Goal: Task Accomplishment & Management: Manage account settings

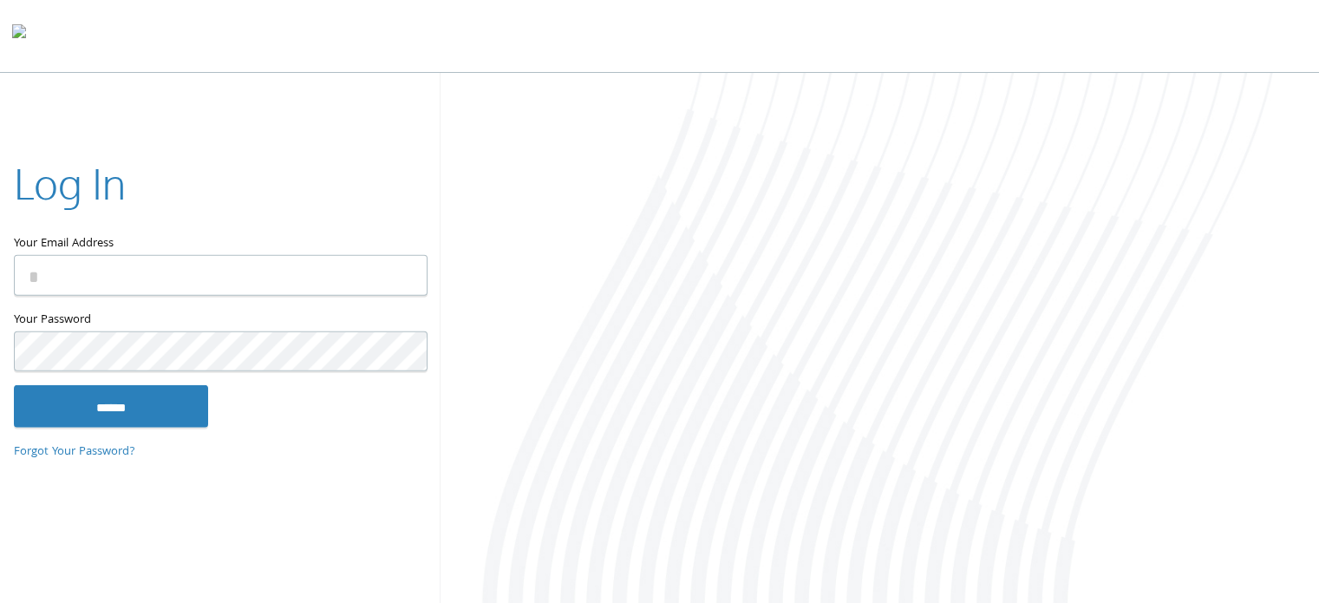
type input "**********"
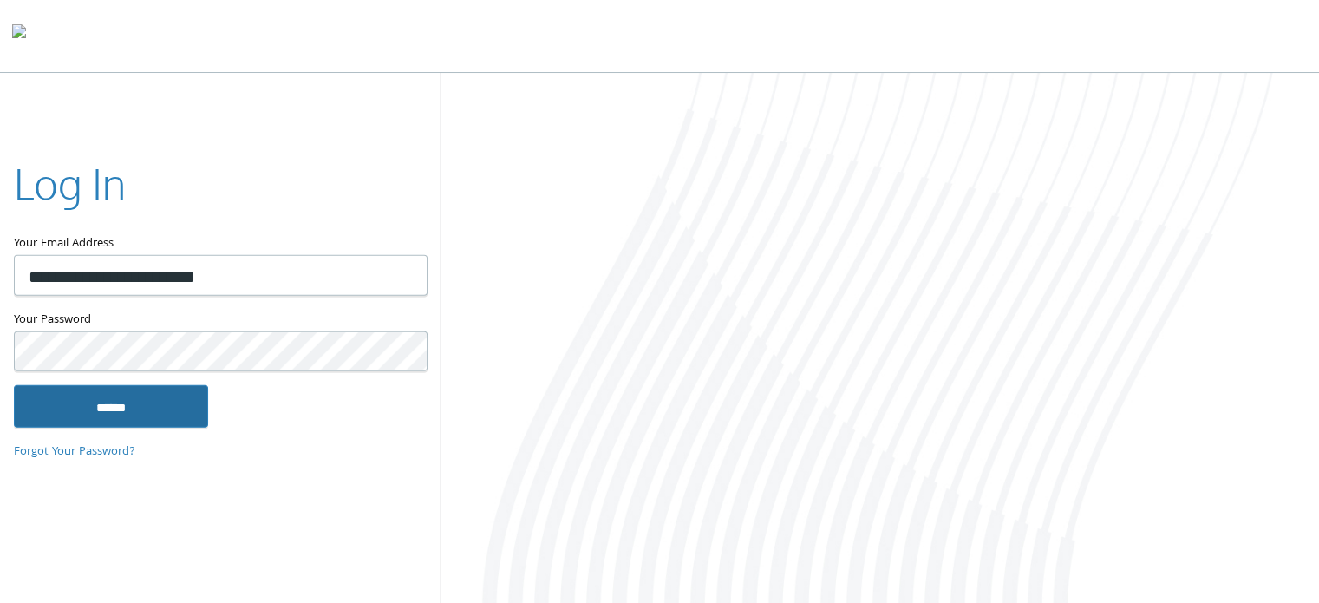
click at [178, 423] on input "******" at bounding box center [111, 406] width 194 height 42
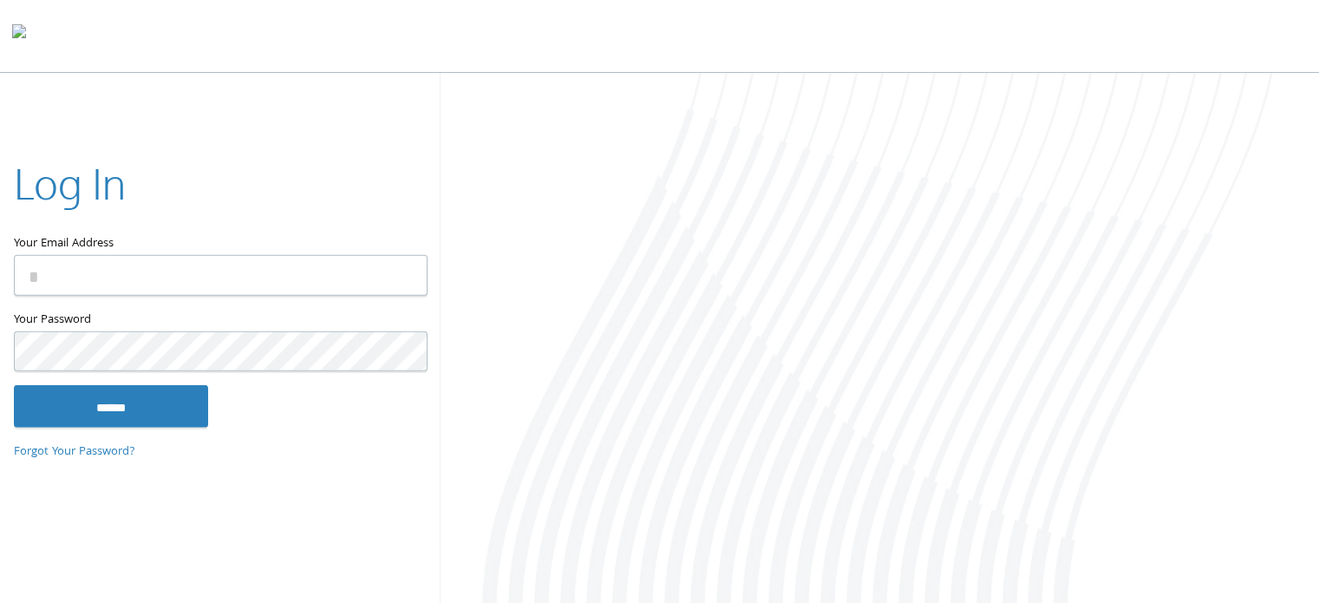
type input "**********"
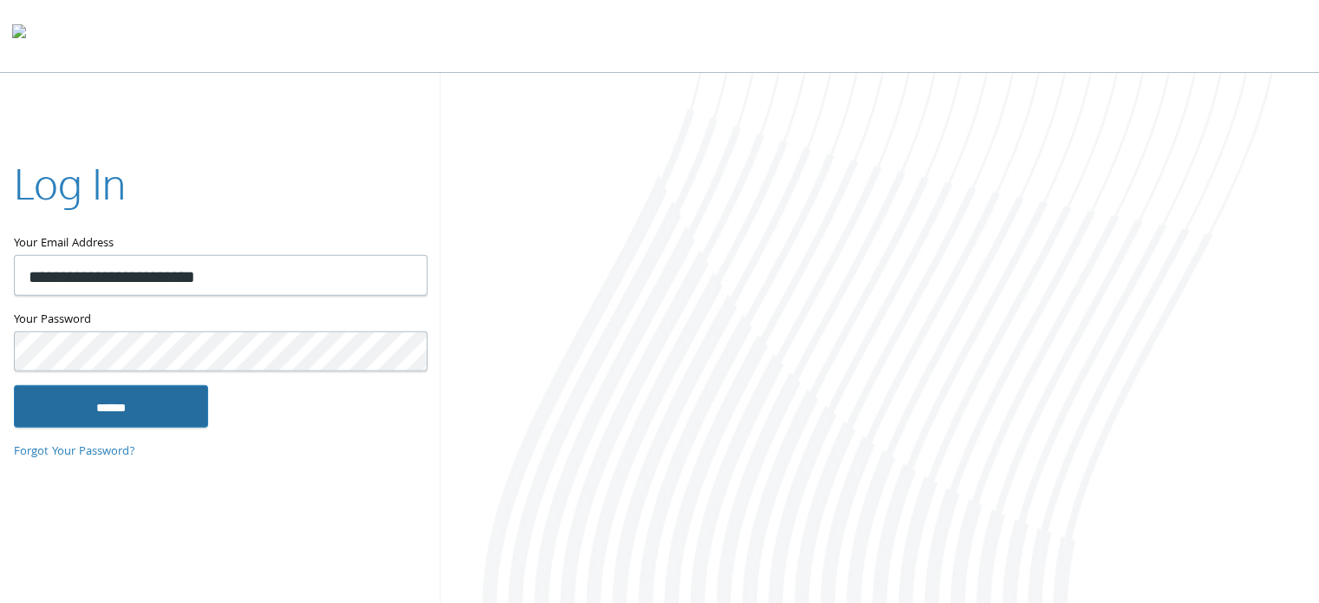
click at [183, 423] on input "******" at bounding box center [111, 406] width 194 height 42
